Goal: Check status: Check status

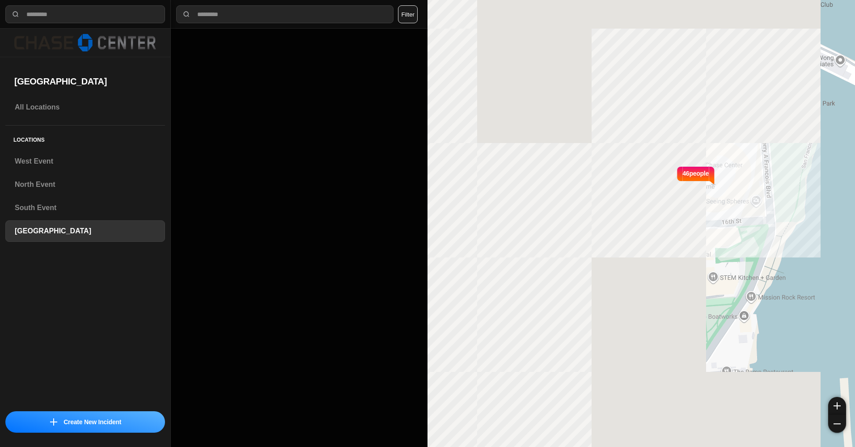
select select "*"
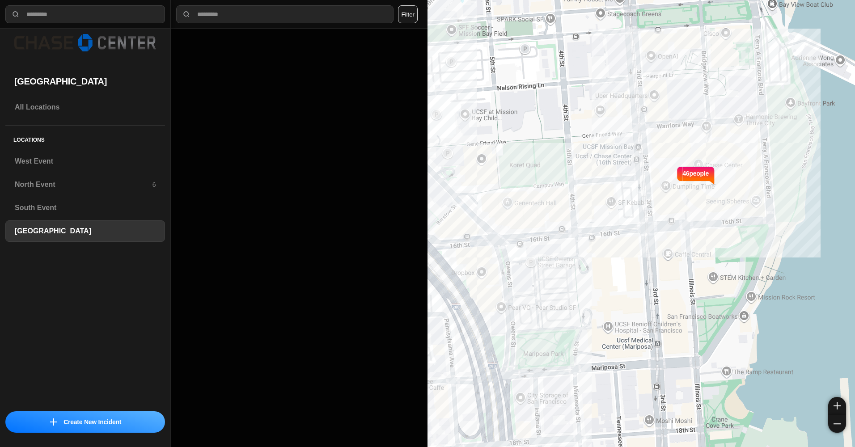
select select "*"
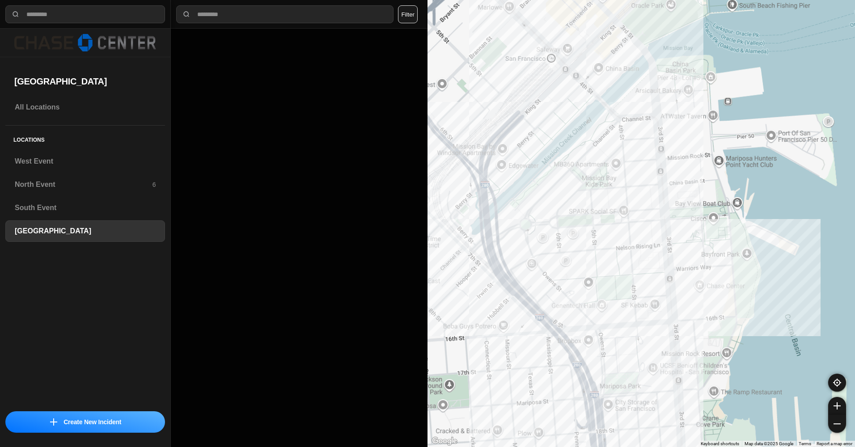
drag, startPoint x: 559, startPoint y: 88, endPoint x: 627, endPoint y: 254, distance: 179.4
click at [627, 254] on div at bounding box center [640, 223] width 427 height 447
